Goal: Use online tool/utility: Utilize a website feature to perform a specific function

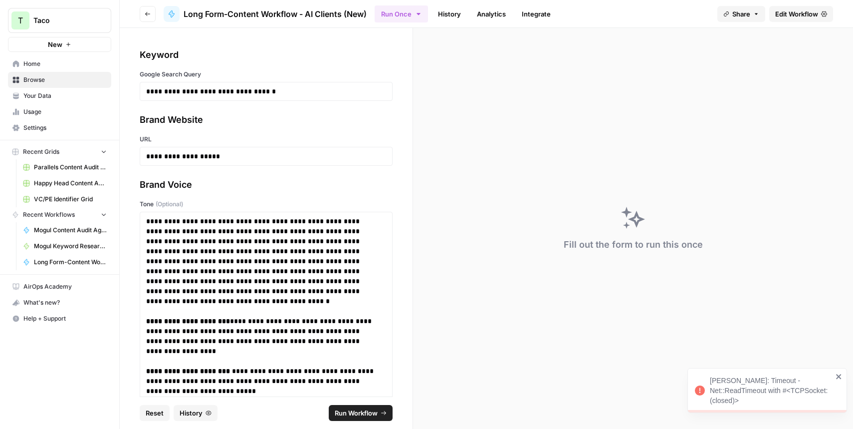
click at [238, 265] on p "**********" at bounding box center [262, 256] width 232 height 80
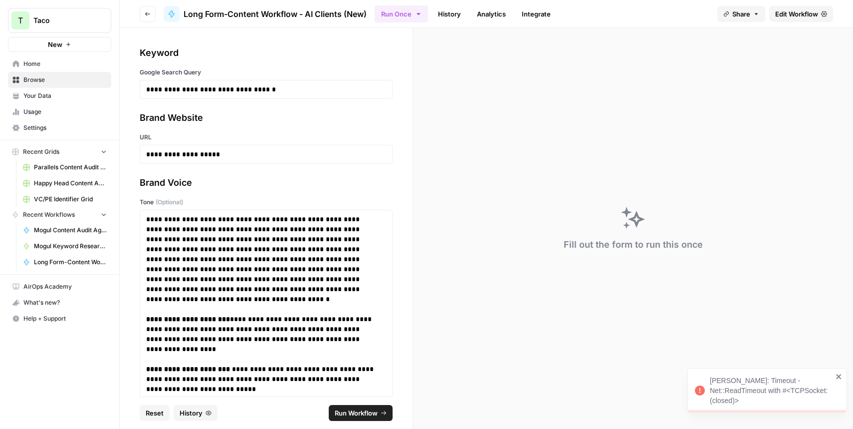
click at [258, 305] on p at bounding box center [266, 304] width 240 height 20
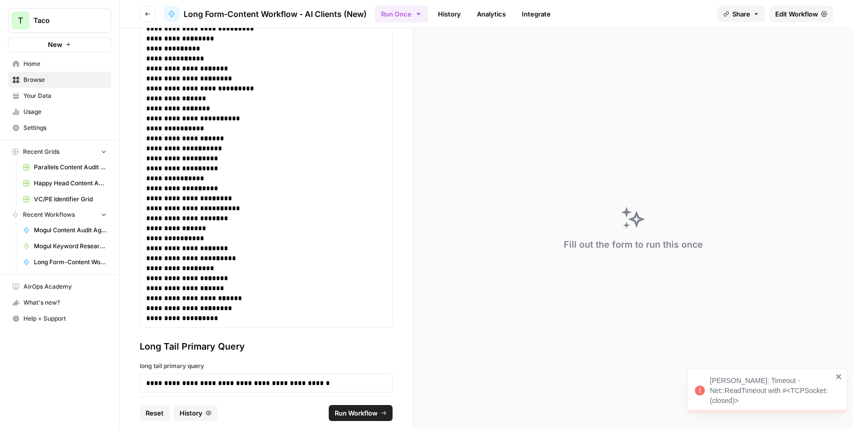
scroll to position [724, 0]
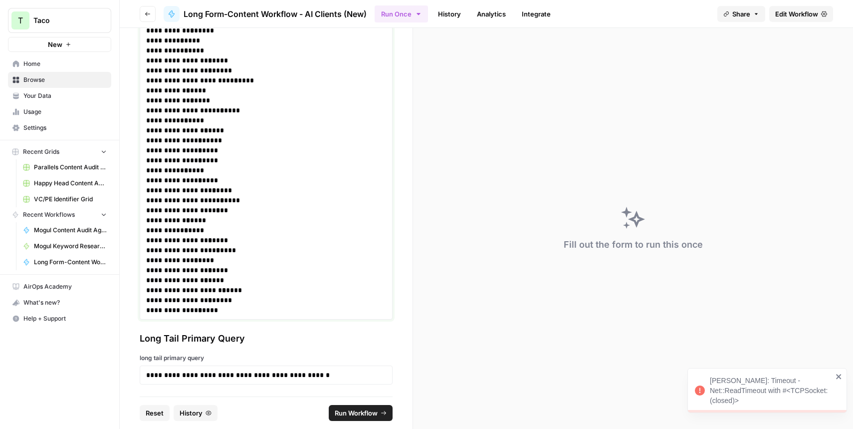
click at [238, 273] on p "**********" at bounding box center [262, 270] width 232 height 10
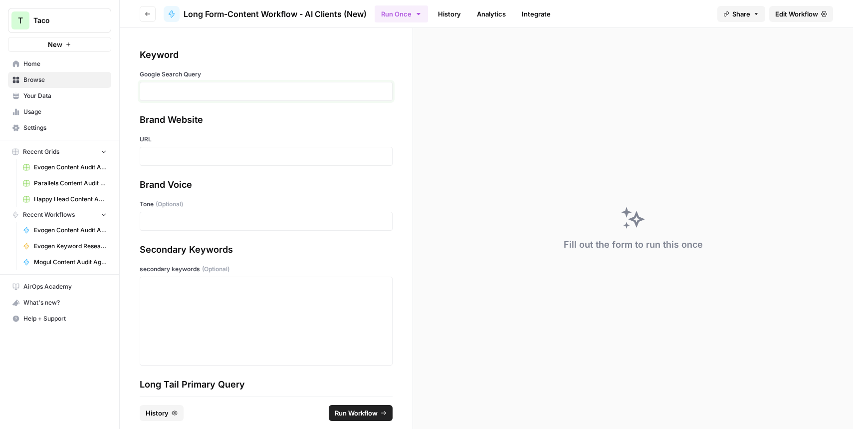
click at [217, 88] on p at bounding box center [266, 91] width 240 height 10
click at [177, 291] on div at bounding box center [266, 321] width 240 height 80
click at [155, 221] on p at bounding box center [266, 221] width 240 height 10
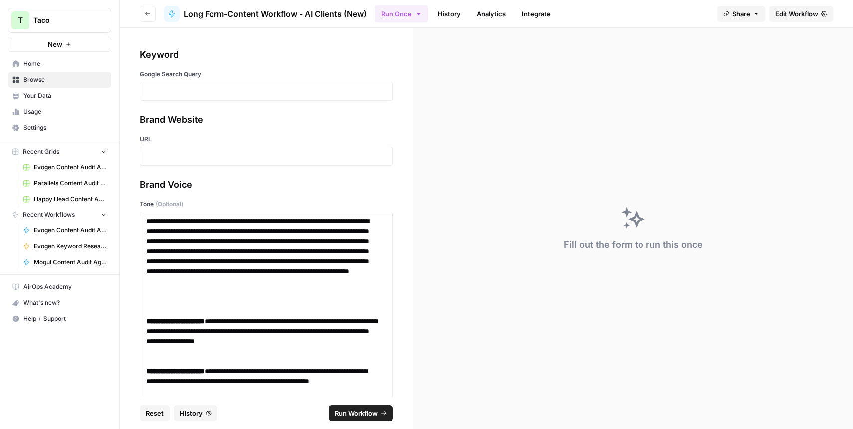
click at [158, 150] on div at bounding box center [266, 156] width 253 height 19
click at [166, 162] on div at bounding box center [266, 156] width 253 height 19
click at [161, 152] on p at bounding box center [266, 156] width 240 height 10
click at [189, 94] on p at bounding box center [266, 91] width 240 height 10
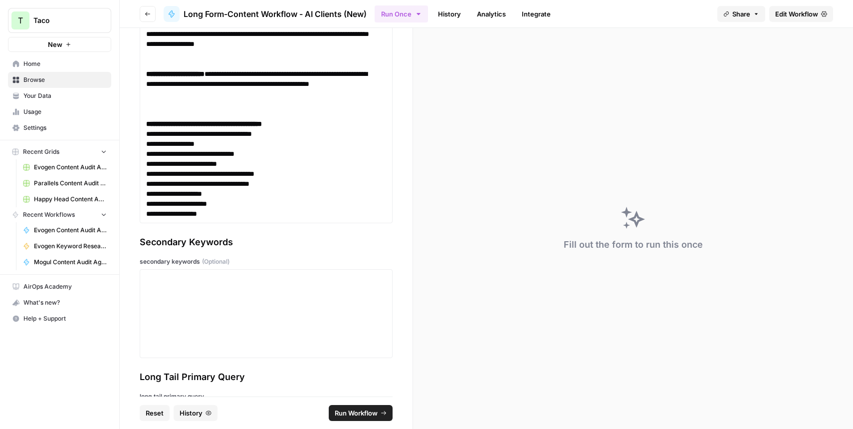
scroll to position [335, 0]
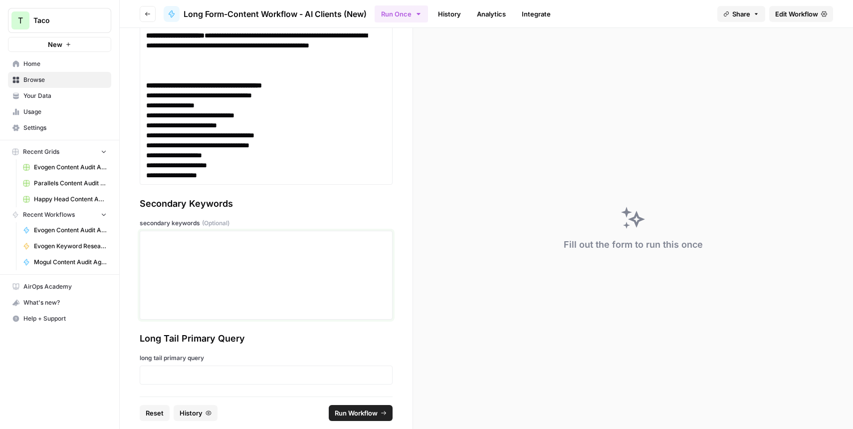
click at [267, 252] on div at bounding box center [266, 275] width 240 height 80
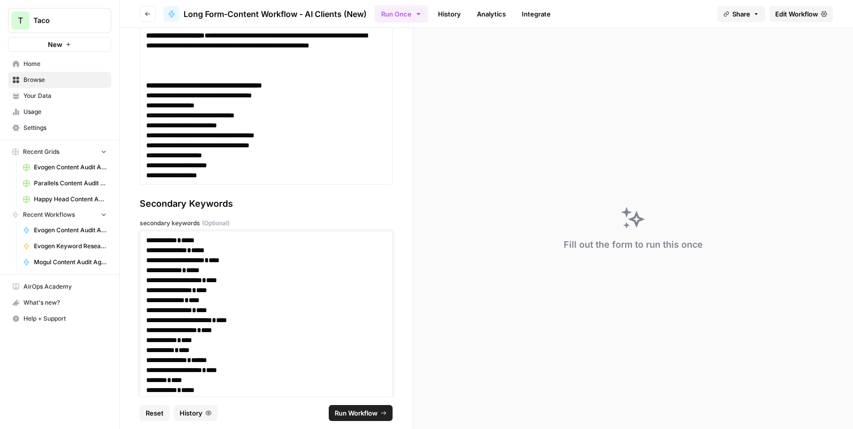
scroll to position [485, 0]
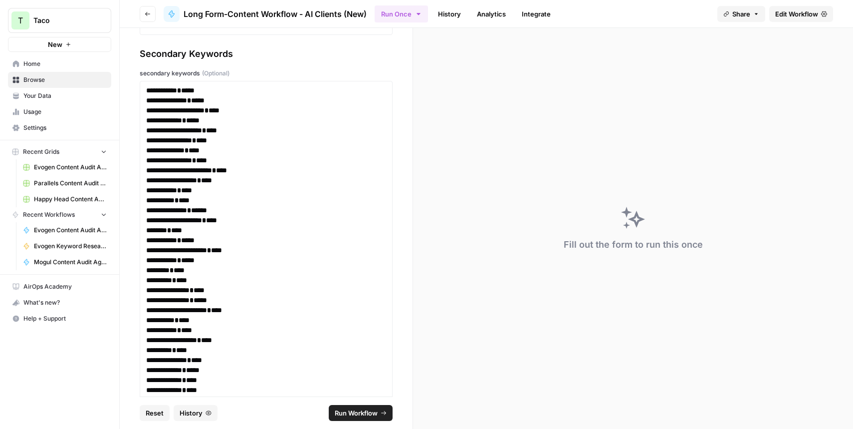
click at [346, 412] on span "Run Workflow" at bounding box center [356, 413] width 43 height 10
click at [257, 234] on p "******** * ****" at bounding box center [262, 230] width 232 height 10
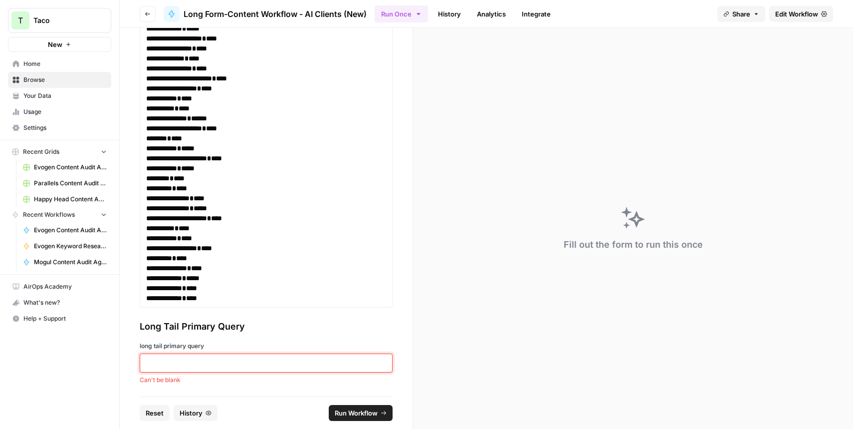
click at [227, 360] on p at bounding box center [266, 363] width 240 height 10
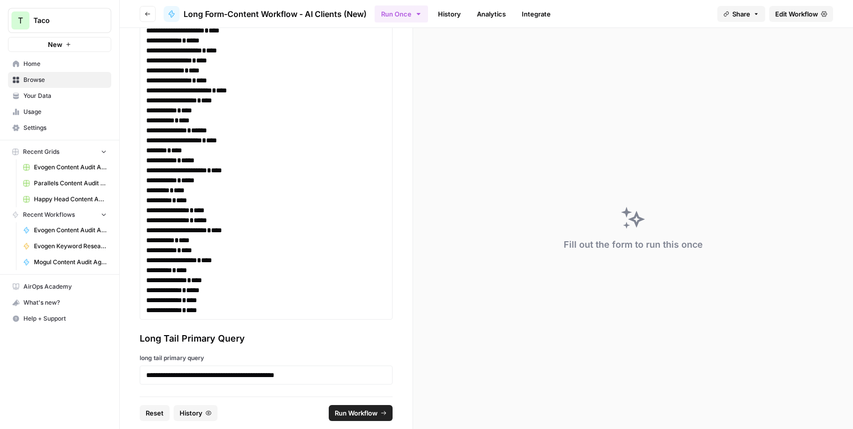
click at [338, 411] on span "Run Workflow" at bounding box center [356, 413] width 43 height 10
